Goal: Task Accomplishment & Management: Manage account settings

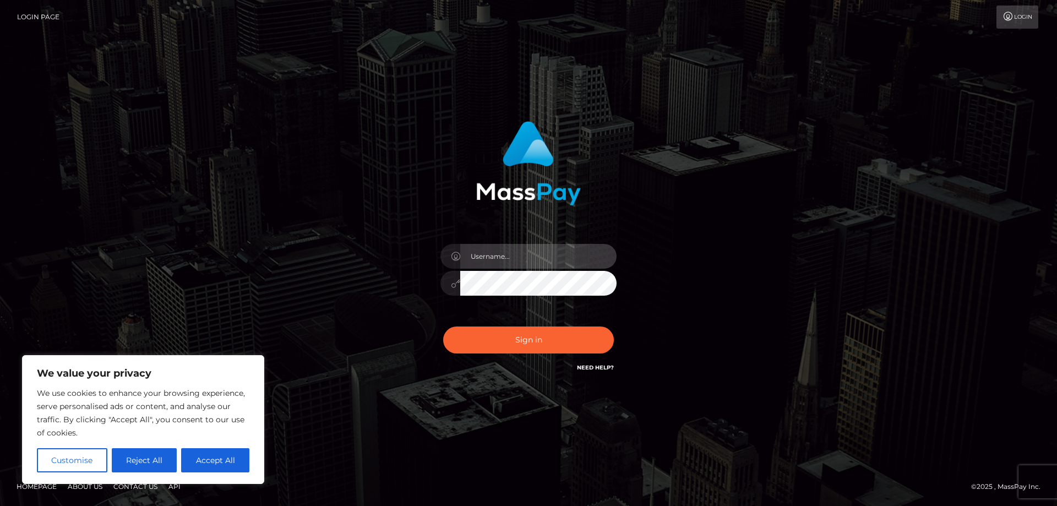
click at [490, 263] on input "text" at bounding box center [538, 256] width 156 height 25
paste input "ap.wight"
type input "ap.wight"
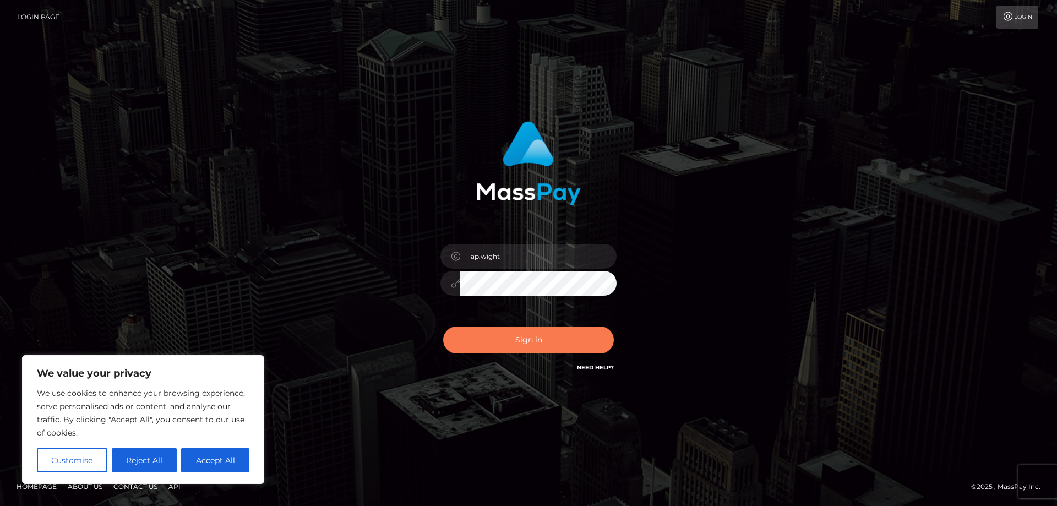
click at [487, 336] on button "Sign in" at bounding box center [528, 339] width 171 height 27
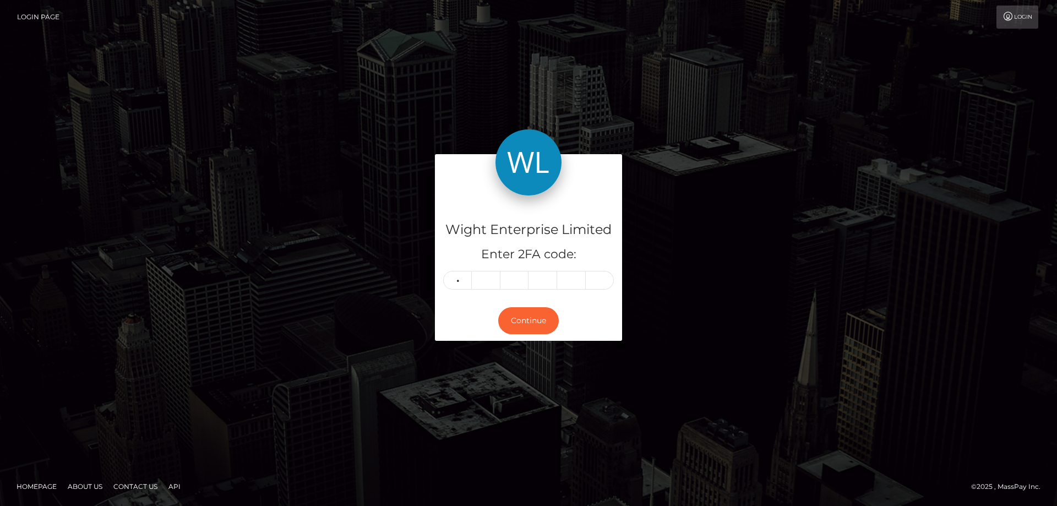
type input "4"
type input "3"
type input "9"
type input "8"
type input "4"
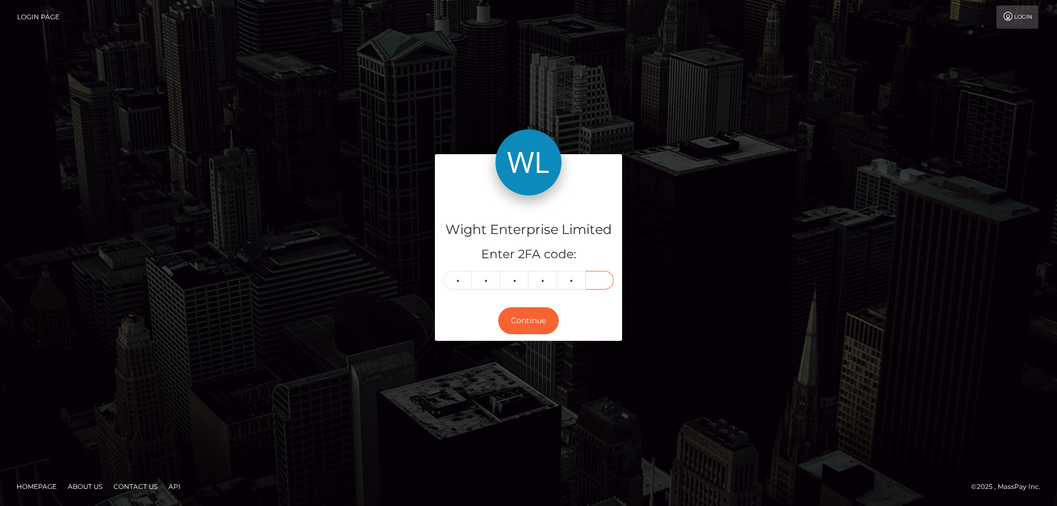
type input "4"
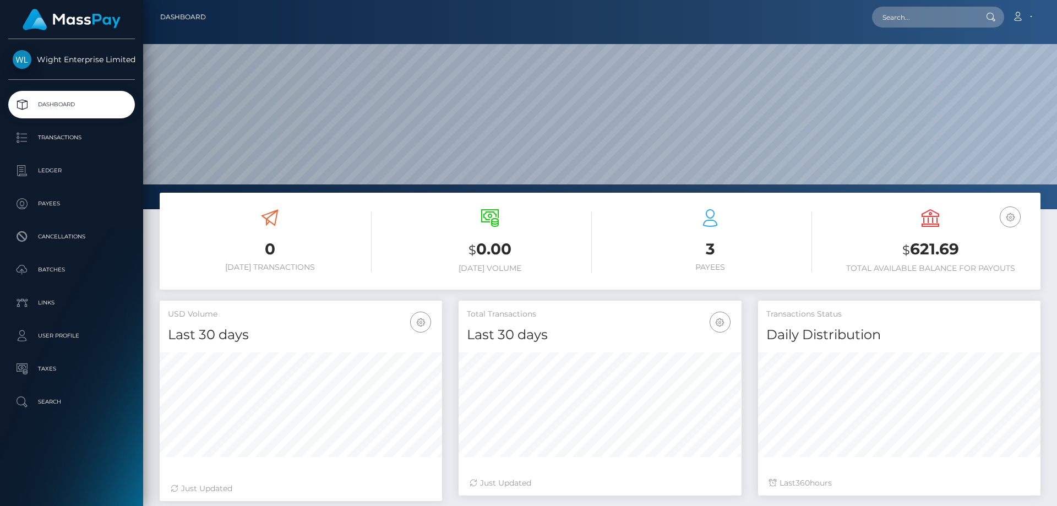
scroll to position [195, 283]
click at [46, 170] on p "Ledger" at bounding box center [72, 170] width 118 height 17
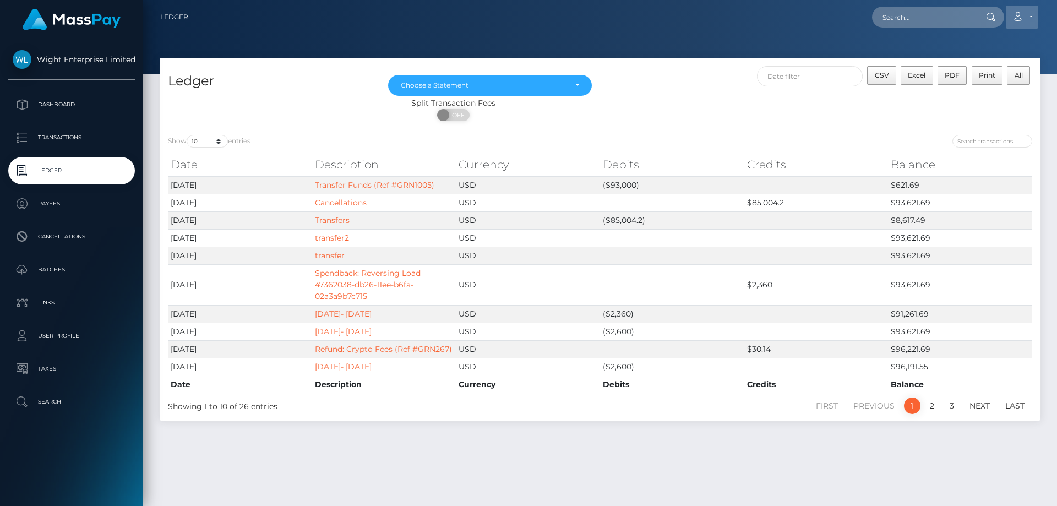
click at [1030, 19] on link "Account" at bounding box center [1022, 17] width 32 height 23
click at [974, 69] on link "Logout" at bounding box center [996, 71] width 88 height 20
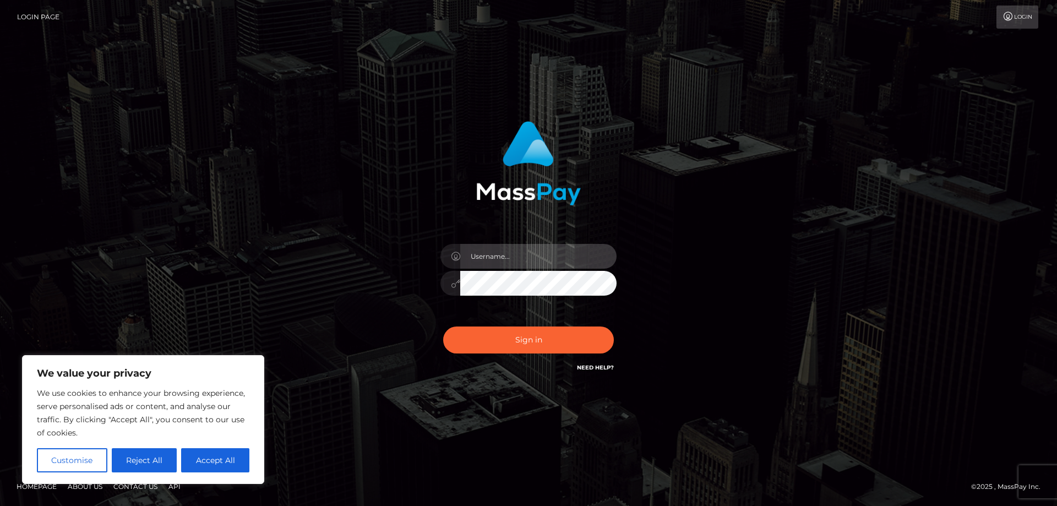
click at [487, 257] on input "text" at bounding box center [538, 256] width 156 height 25
paste input "ap.vent"
type input "ap.vent"
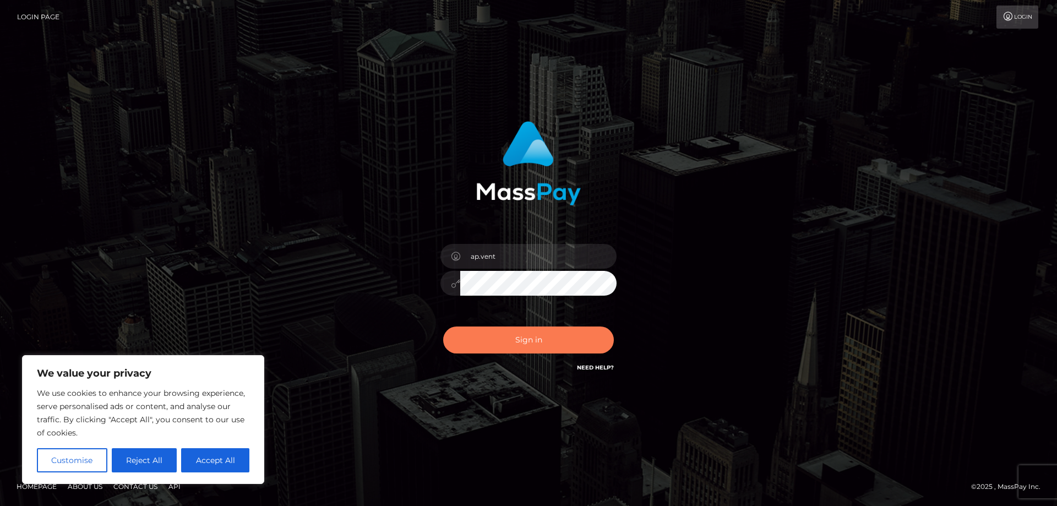
click at [507, 336] on button "Sign in" at bounding box center [528, 339] width 171 height 27
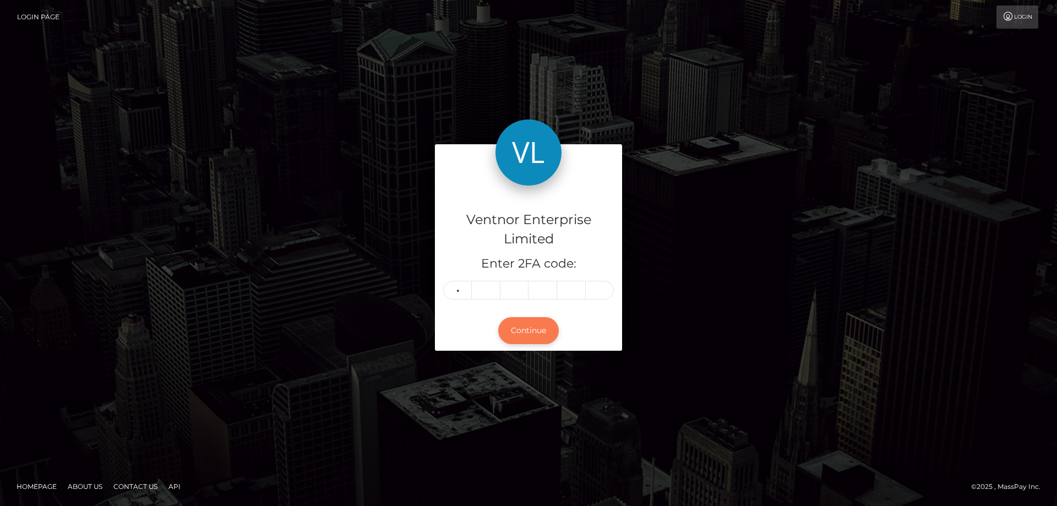
type input "8"
type input "4"
type input "8"
type input "4"
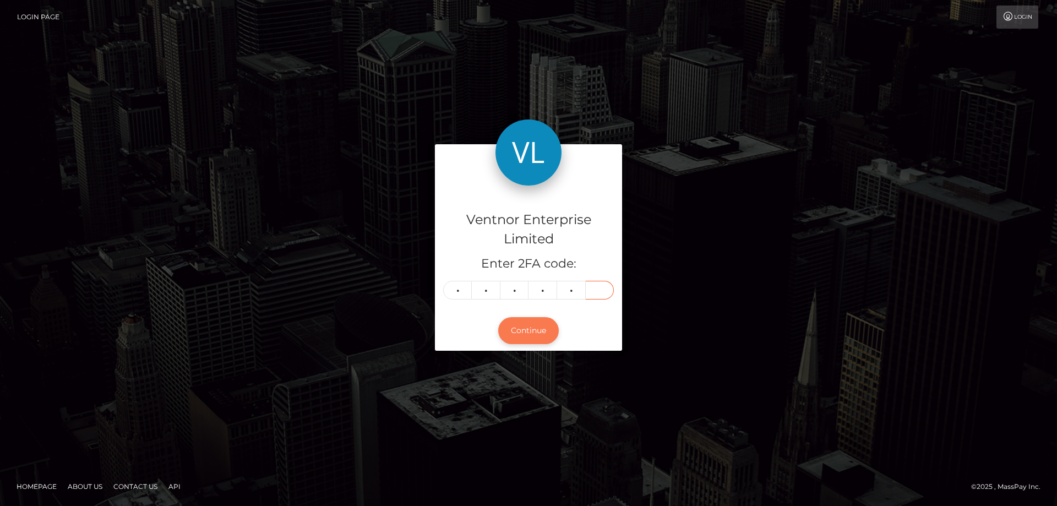
type input "7"
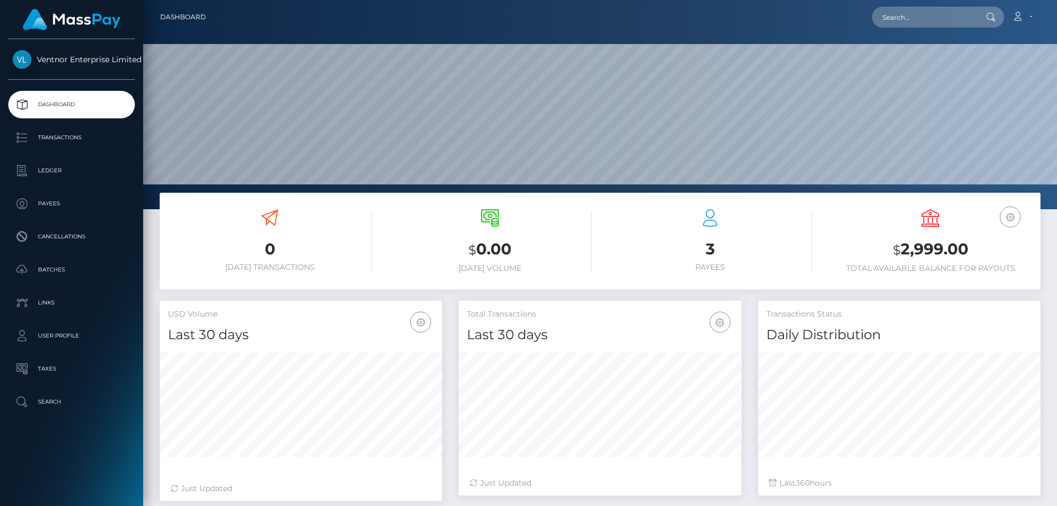
scroll to position [195, 283]
click at [52, 171] on p "Ledger" at bounding box center [72, 170] width 118 height 17
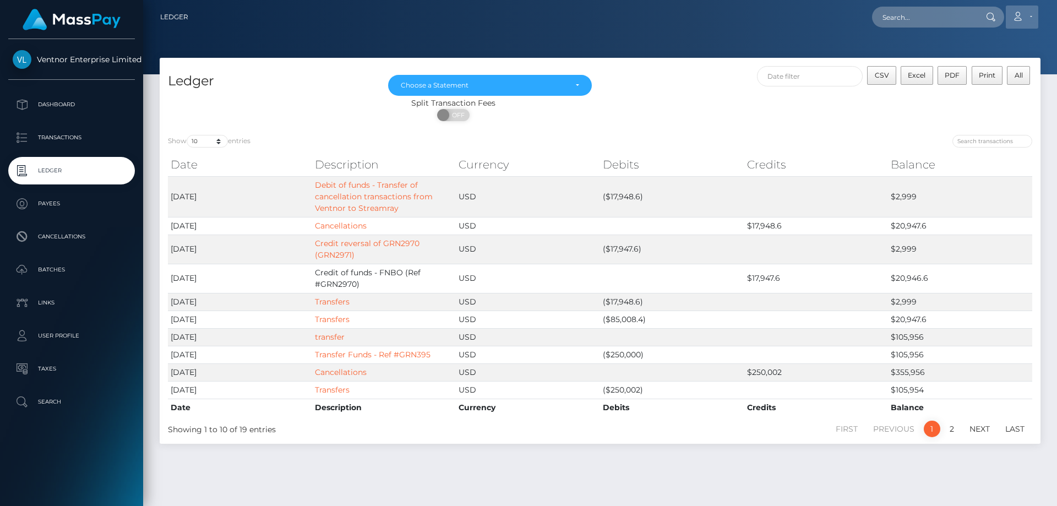
click at [1031, 16] on link "Account" at bounding box center [1022, 17] width 32 height 23
click at [982, 69] on link "Logout" at bounding box center [996, 71] width 88 height 20
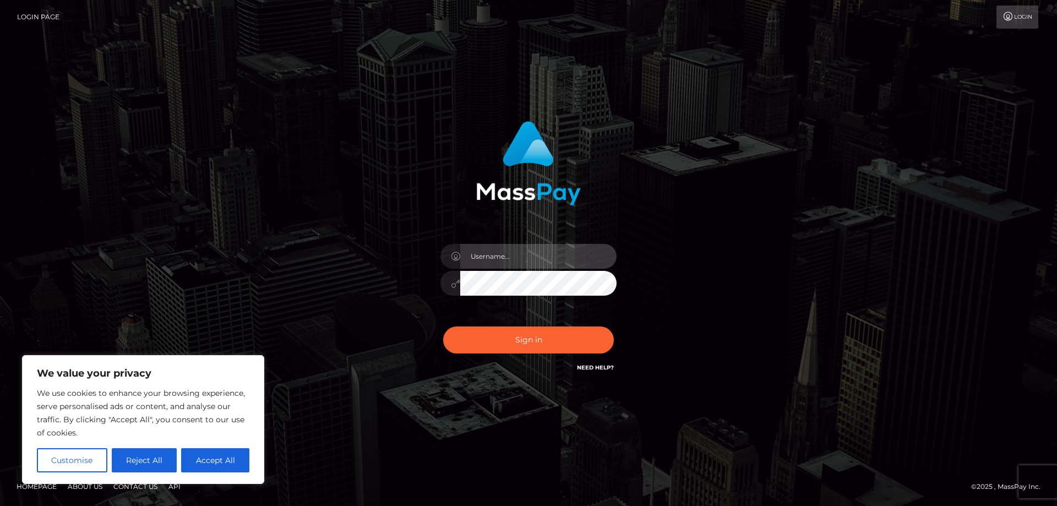
click at [506, 259] on input "text" at bounding box center [538, 256] width 156 height 25
paste input "ap.mb"
type input "ap.mb"
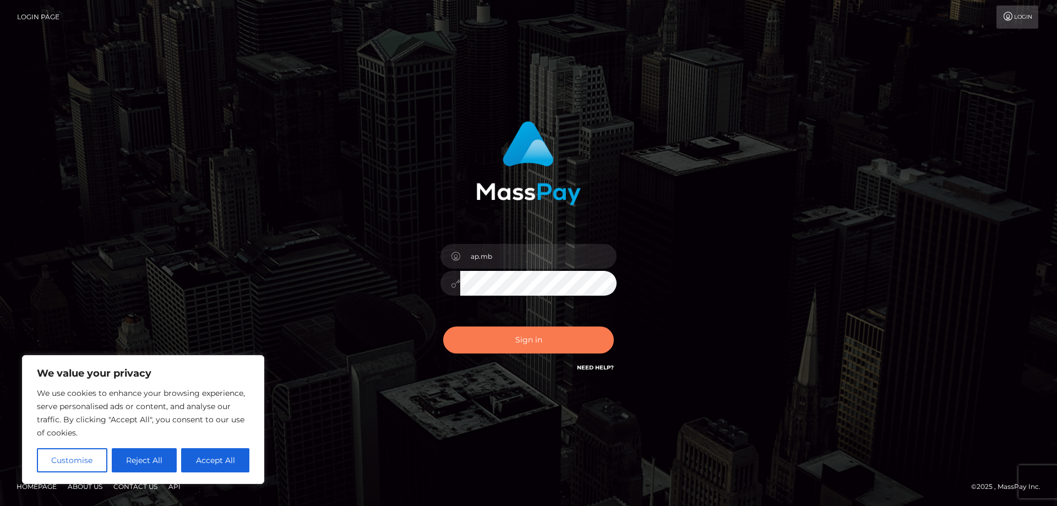
click at [517, 340] on button "Sign in" at bounding box center [528, 339] width 171 height 27
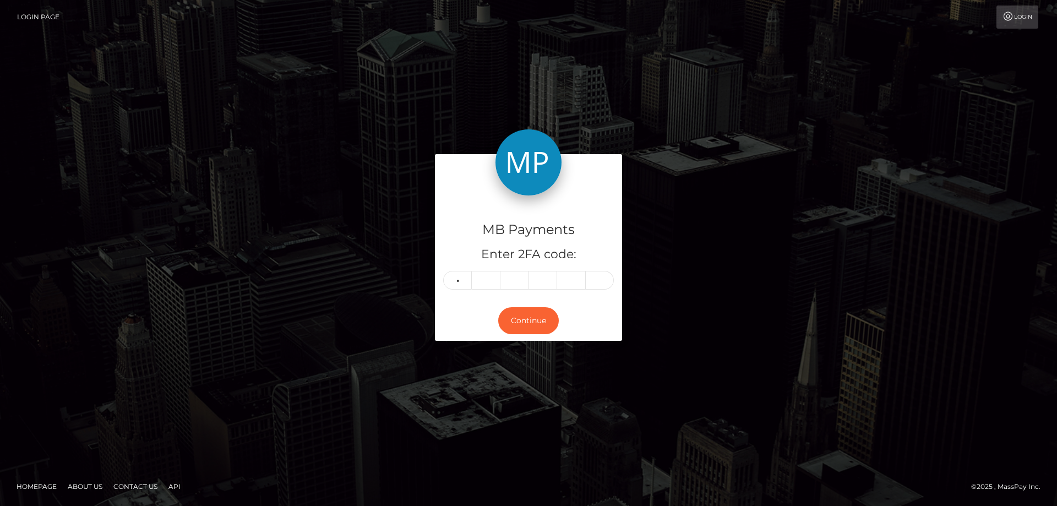
type input "8"
type input "9"
type input "3"
type input "7"
type input "3"
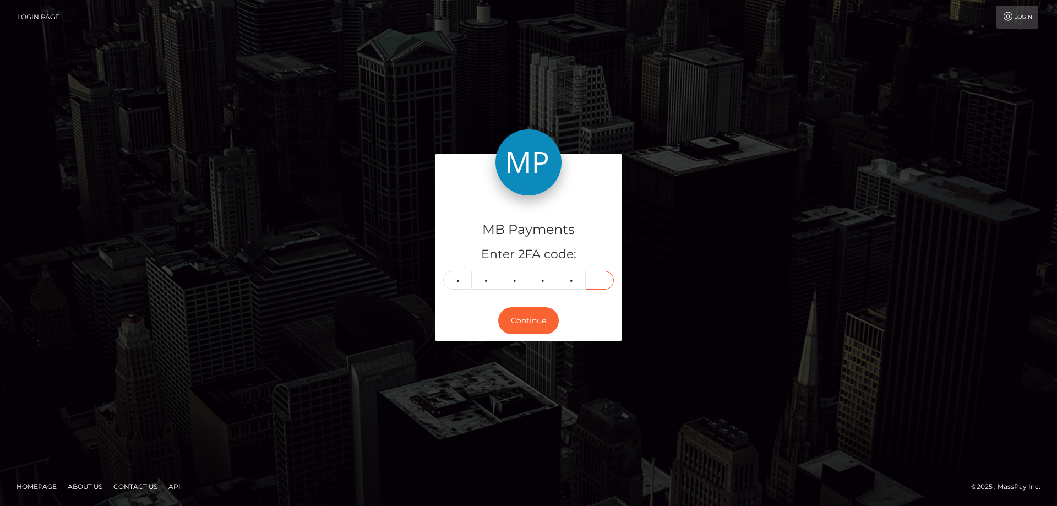
type input "2"
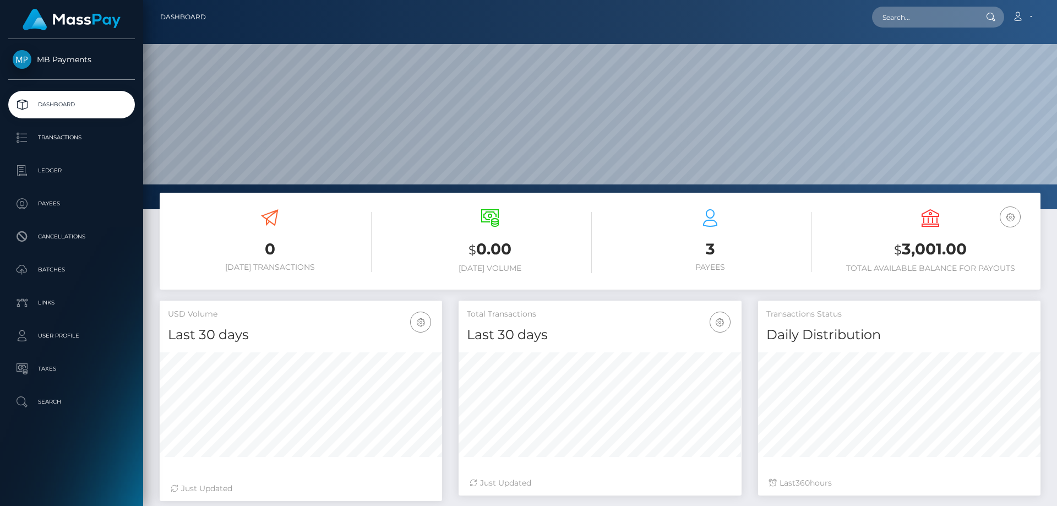
scroll to position [195, 283]
click at [48, 171] on p "Ledger" at bounding box center [72, 170] width 118 height 17
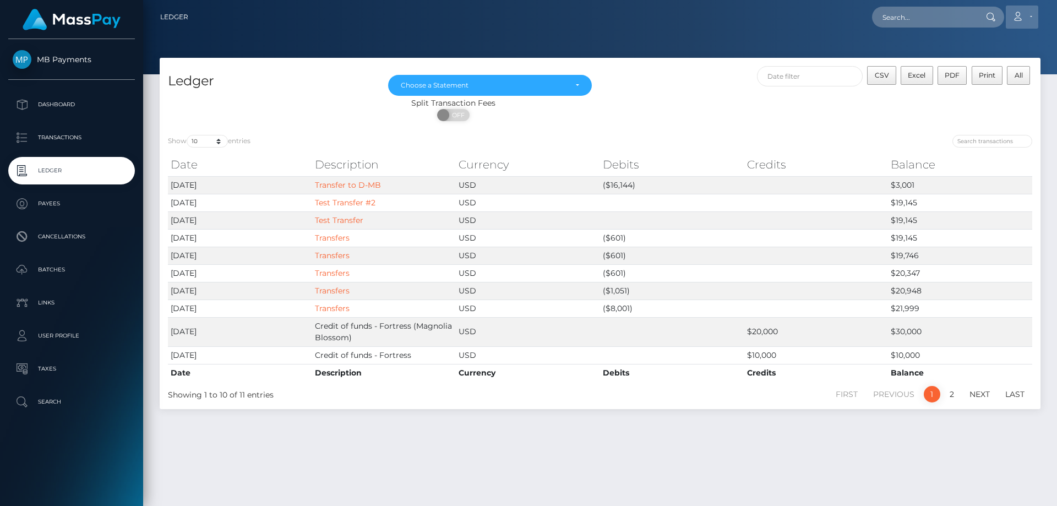
click at [1026, 14] on link "Account" at bounding box center [1022, 17] width 32 height 23
click at [984, 72] on link "Logout" at bounding box center [996, 71] width 88 height 20
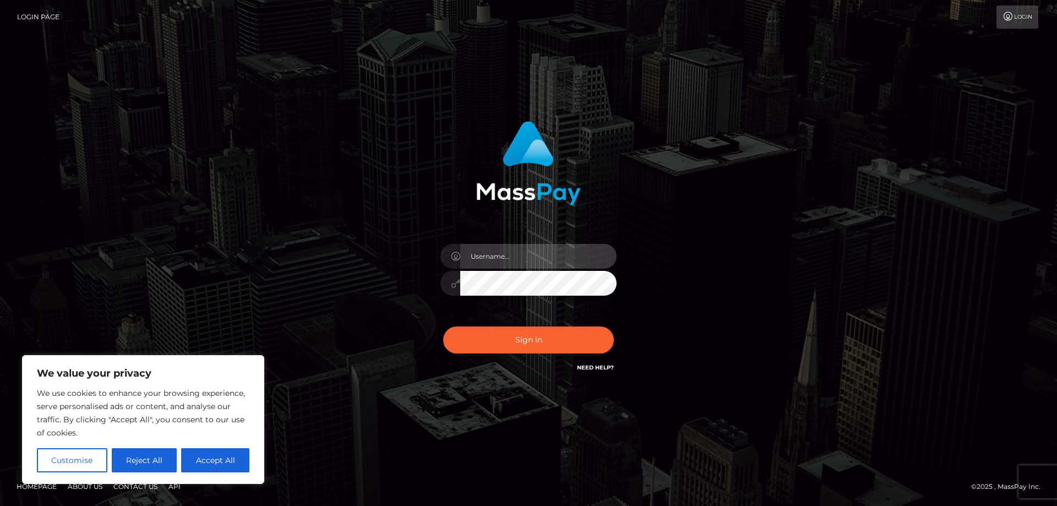
click at [511, 258] on input "text" at bounding box center [538, 256] width 156 height 25
paste input "APteam.medley"
type input "APteam.medley"
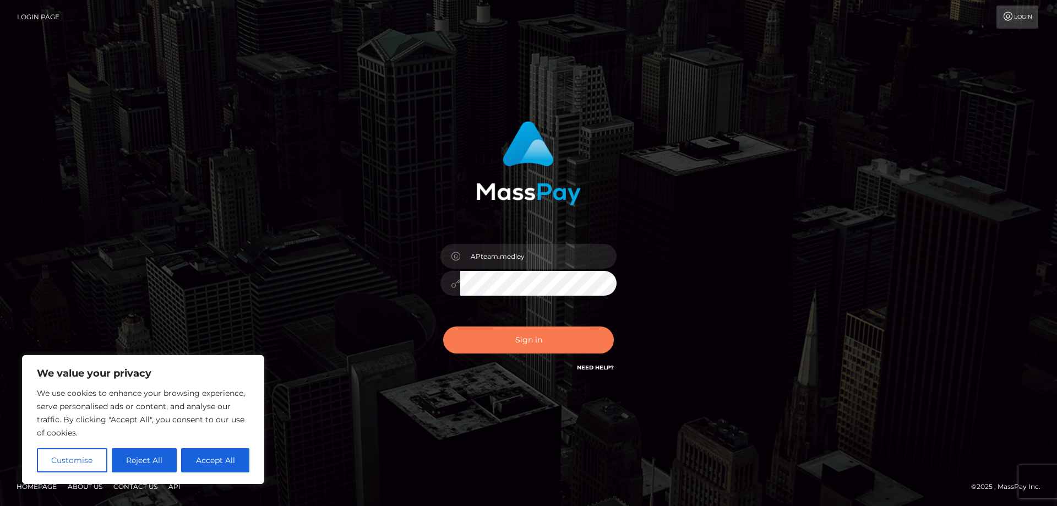
click at [506, 336] on button "Sign in" at bounding box center [528, 339] width 171 height 27
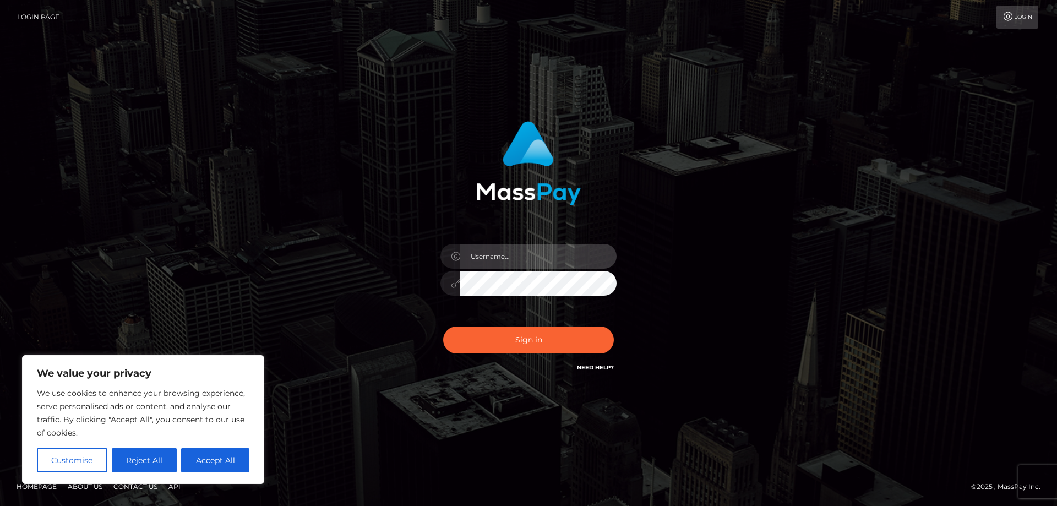
click at [497, 260] on input "text" at bounding box center [538, 256] width 156 height 25
paste input "APteam.medley"
type input "APteam.medley"
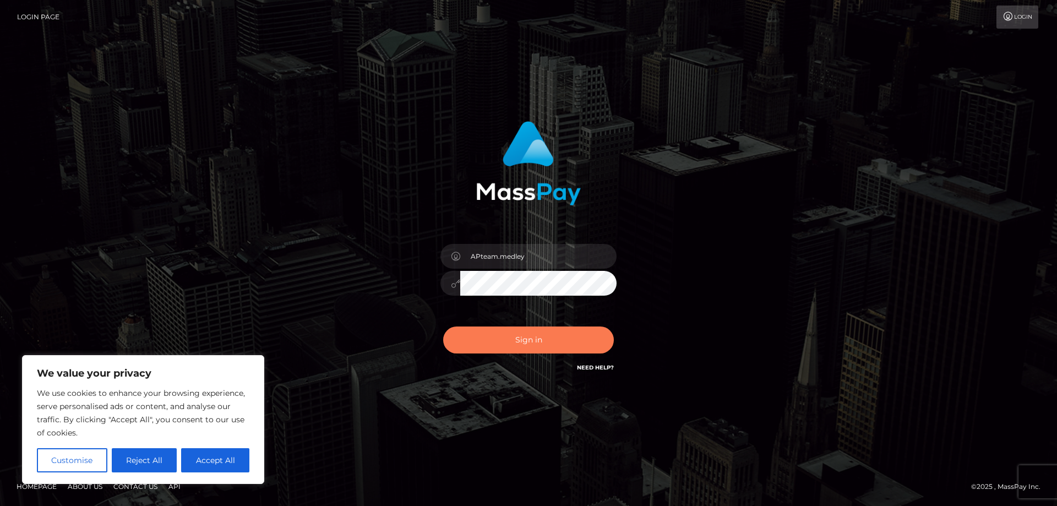
click at [511, 338] on button "Sign in" at bounding box center [528, 339] width 171 height 27
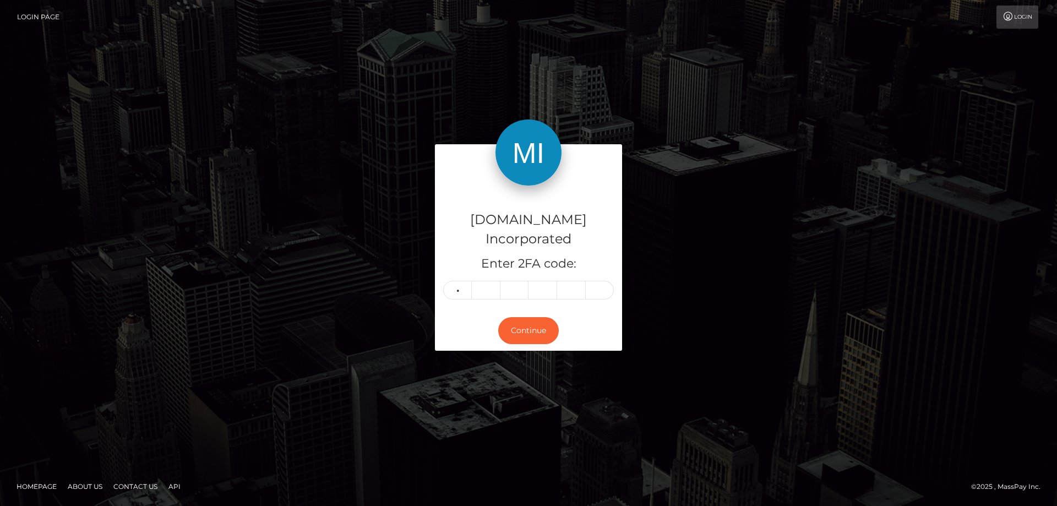
type input "4"
type input "2"
type input "5"
type input "8"
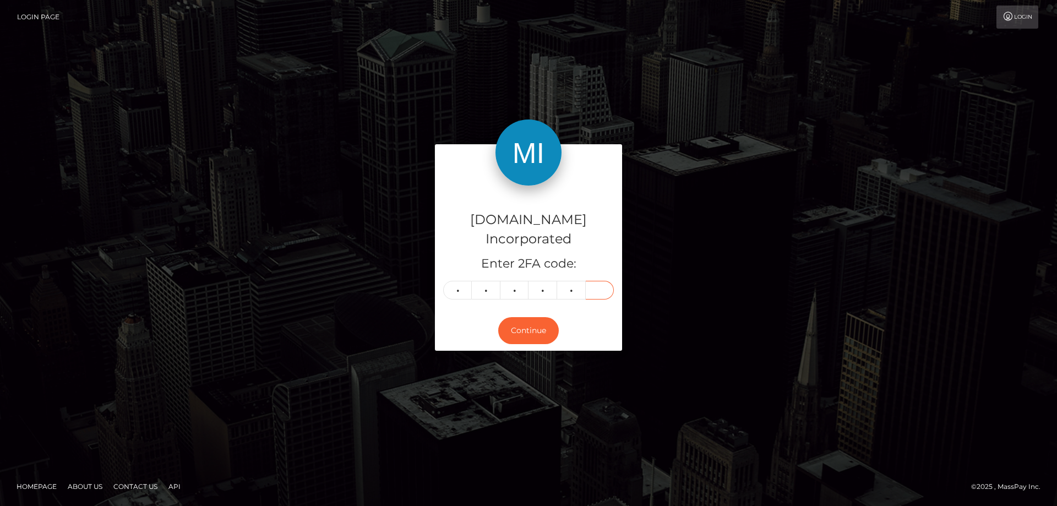
type input "4"
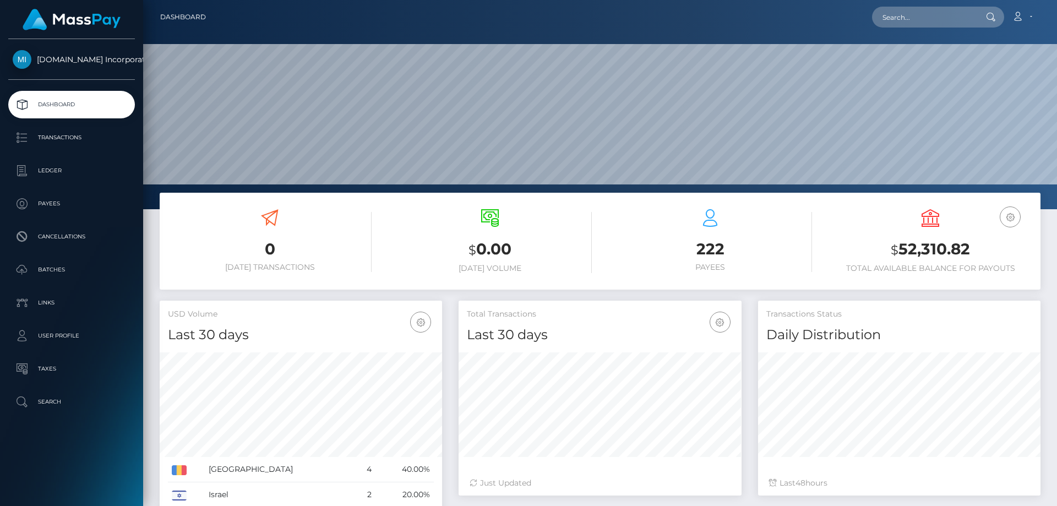
scroll to position [195, 283]
click at [42, 167] on p "Ledger" at bounding box center [72, 170] width 118 height 17
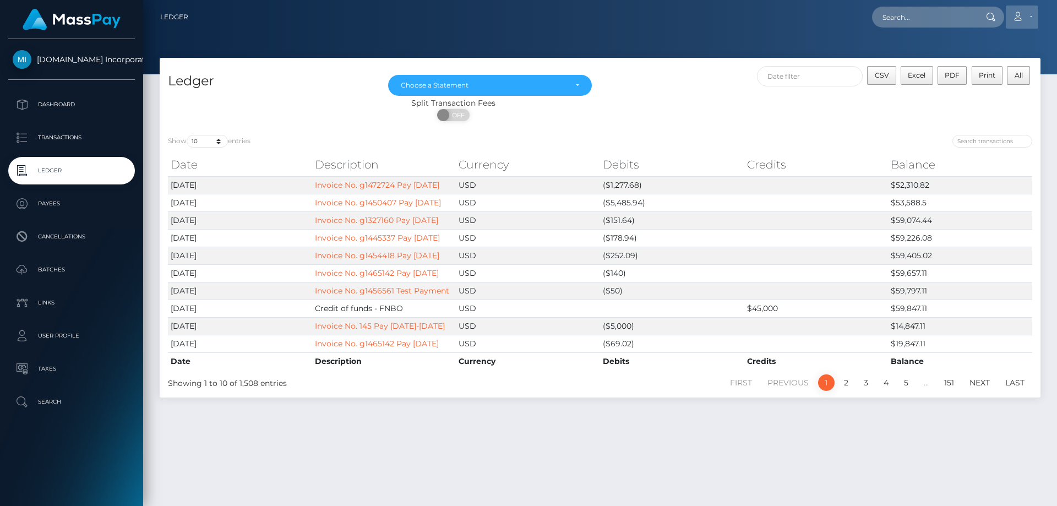
click at [1033, 17] on link "Account" at bounding box center [1022, 17] width 32 height 23
click at [983, 72] on link "Logout" at bounding box center [996, 71] width 88 height 20
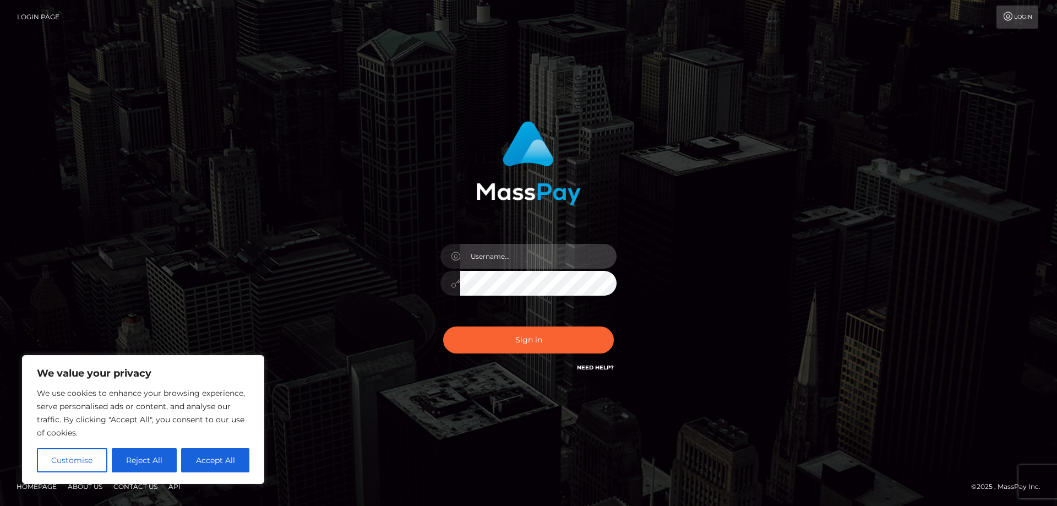
click at [480, 254] on input "text" at bounding box center [538, 256] width 156 height 25
paste input "APteam"
type input "APteam"
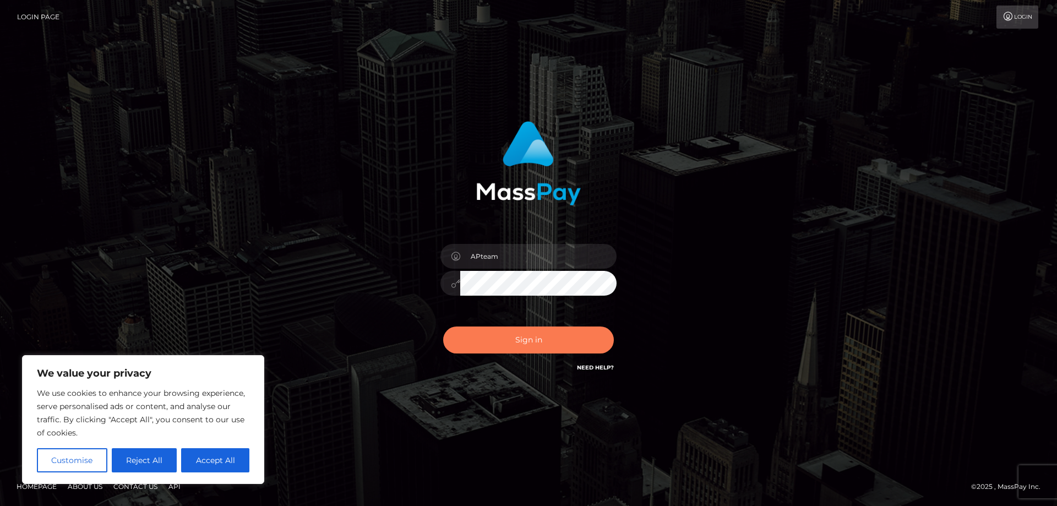
click at [519, 342] on button "Sign in" at bounding box center [528, 339] width 171 height 27
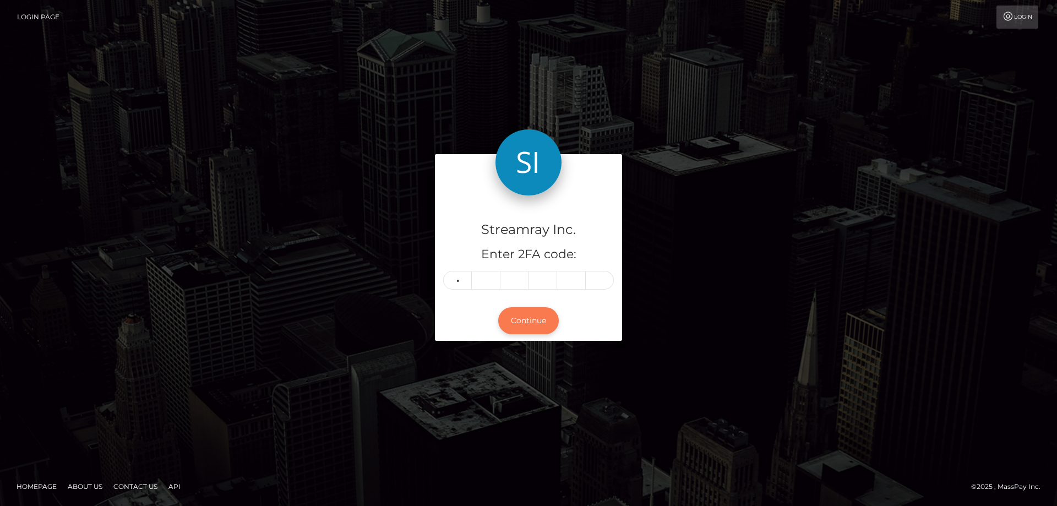
type input "2"
type input "8"
type input "4"
type input "9"
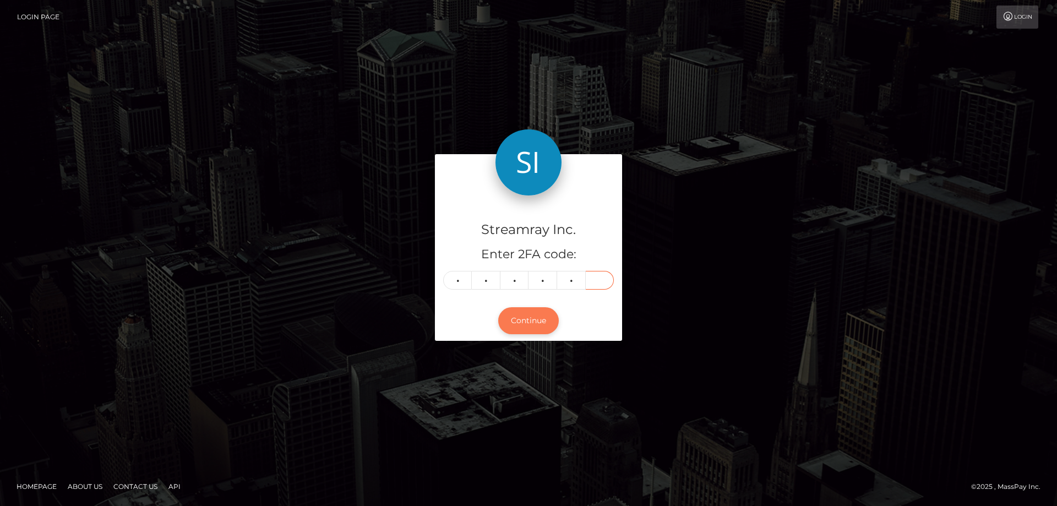
type input "1"
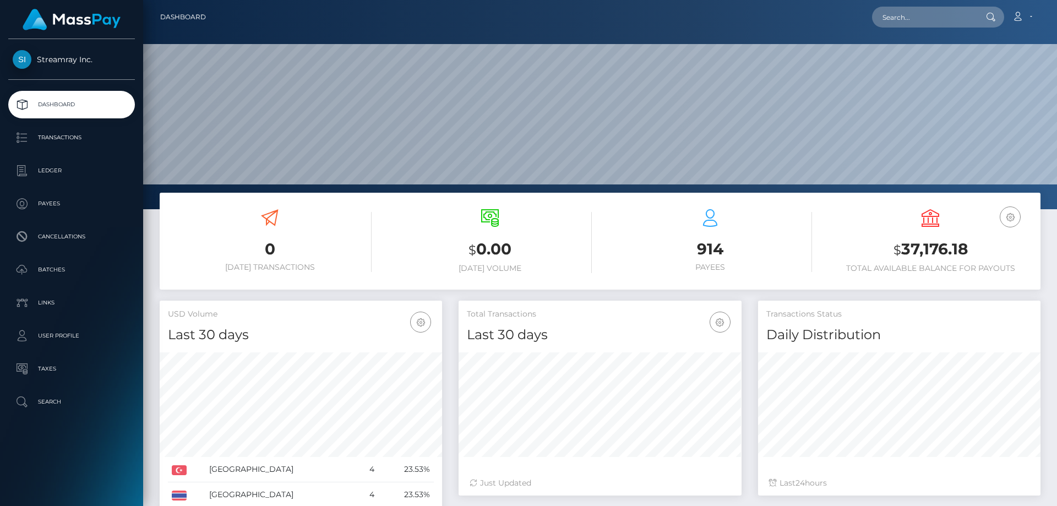
scroll to position [195, 283]
click at [52, 166] on p "Ledger" at bounding box center [72, 170] width 118 height 17
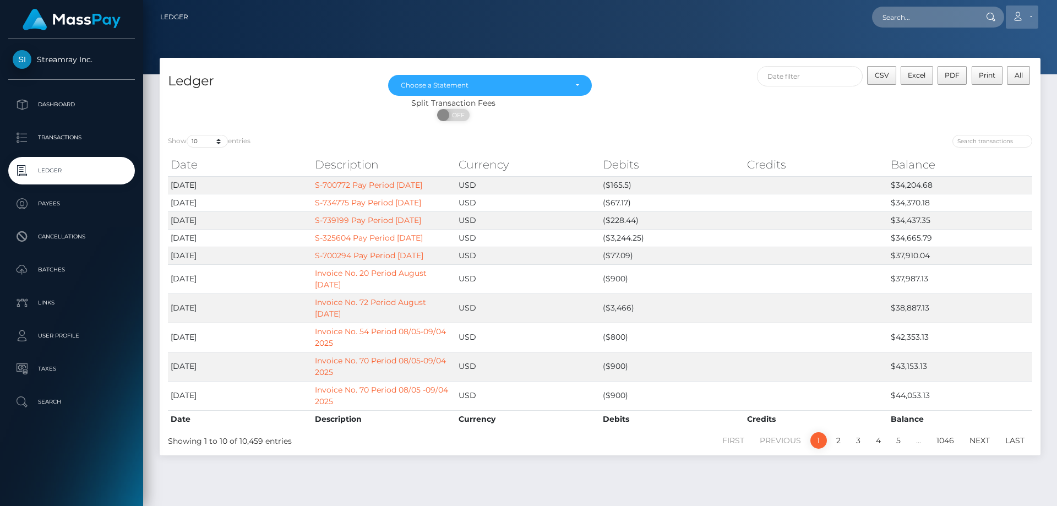
click at [1026, 10] on link "Account" at bounding box center [1022, 17] width 32 height 23
click at [965, 72] on link "Logout" at bounding box center [996, 71] width 88 height 20
